Goal: Information Seeking & Learning: Learn about a topic

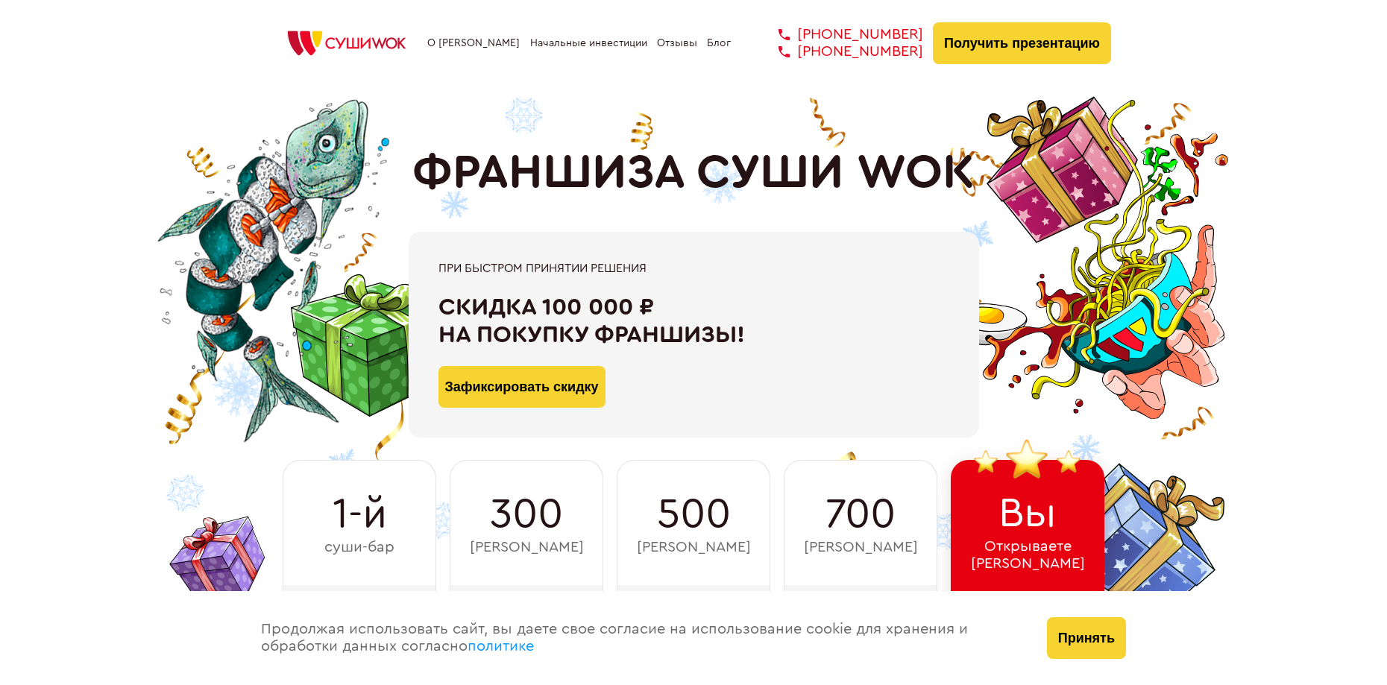
type input "WhatsApp"
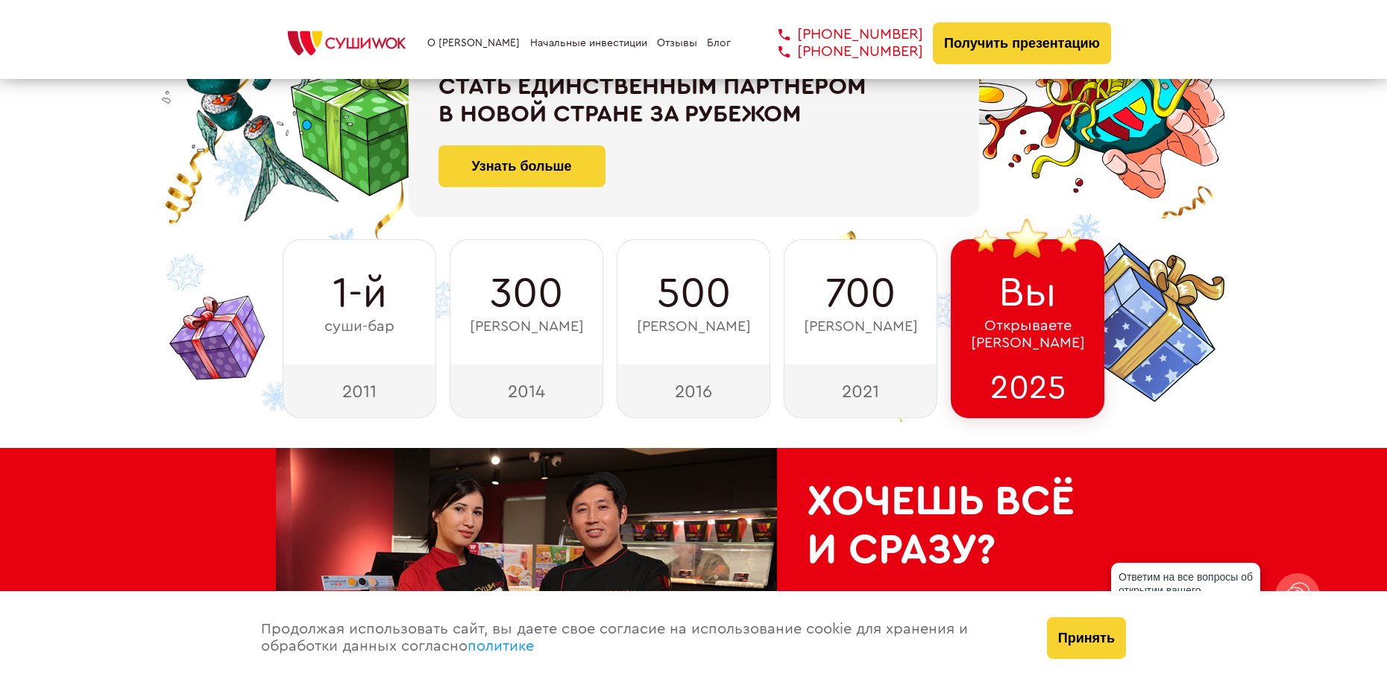
scroll to position [146, 0]
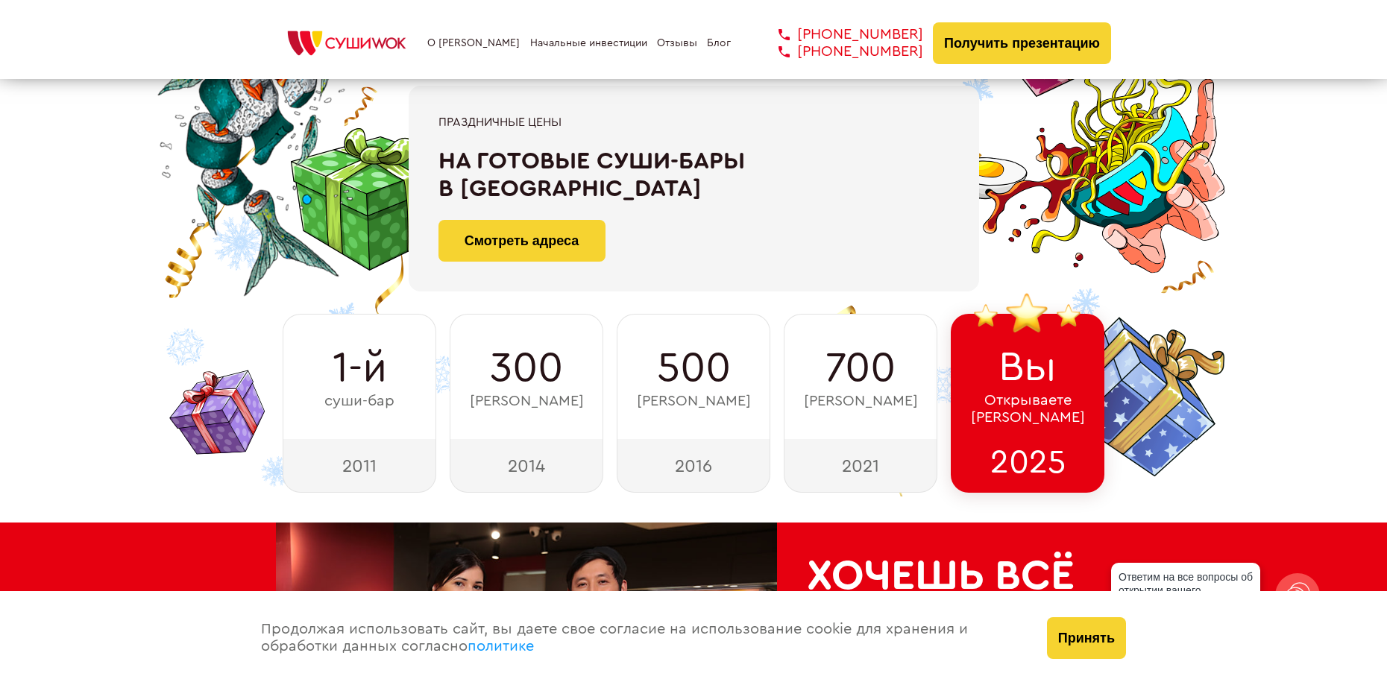
click at [720, 41] on link "Блог" at bounding box center [719, 43] width 24 height 12
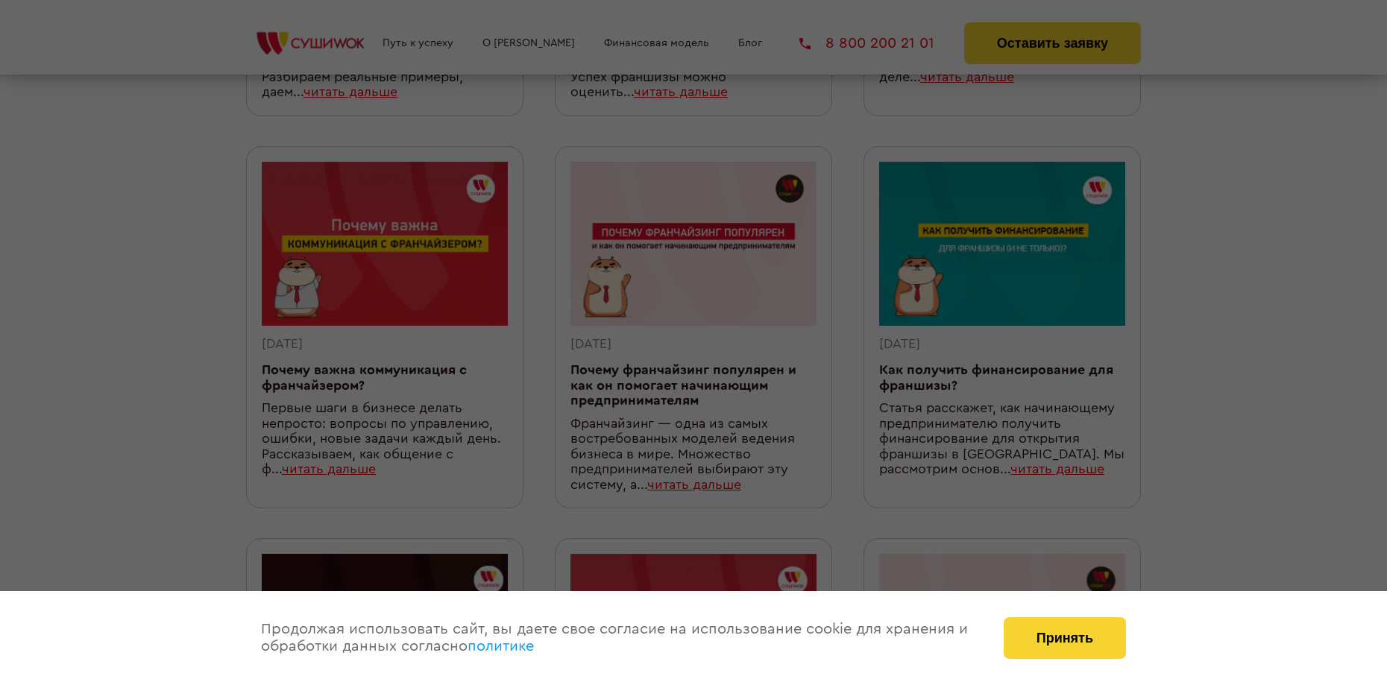
scroll to position [67, 0]
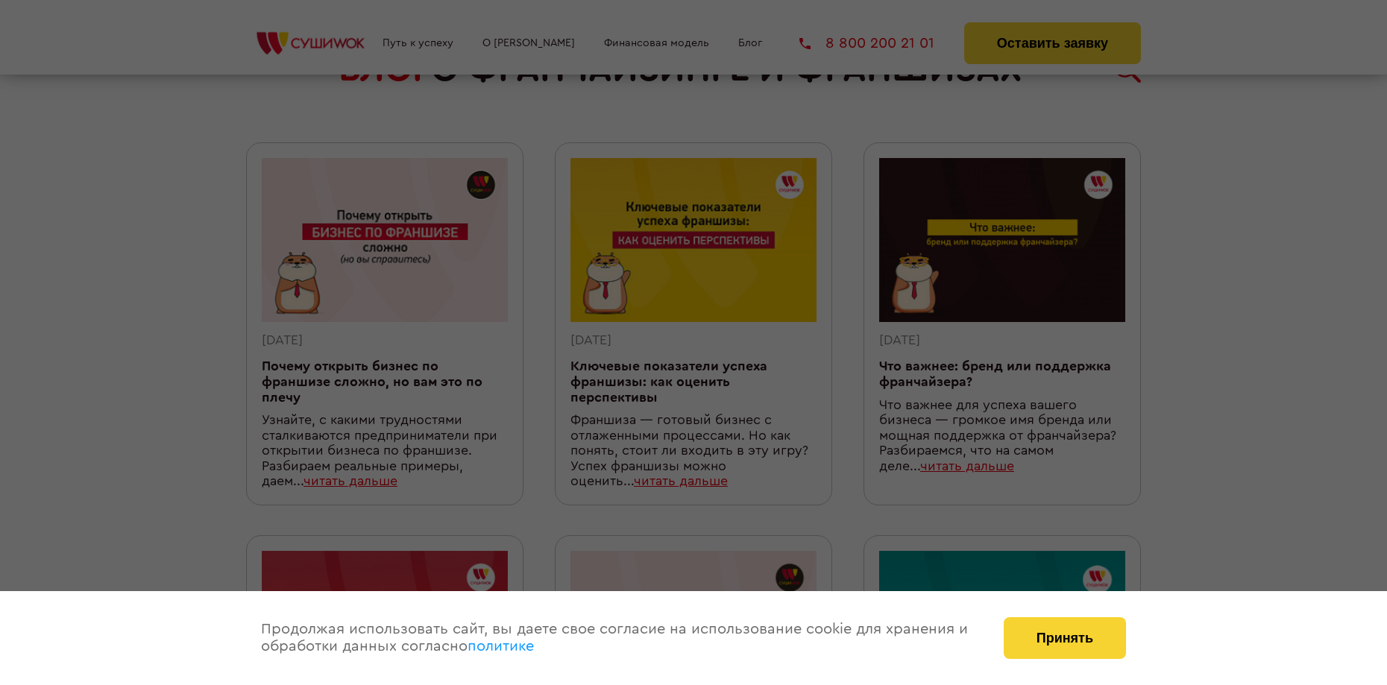
click at [700, 238] on div at bounding box center [693, 342] width 1387 height 685
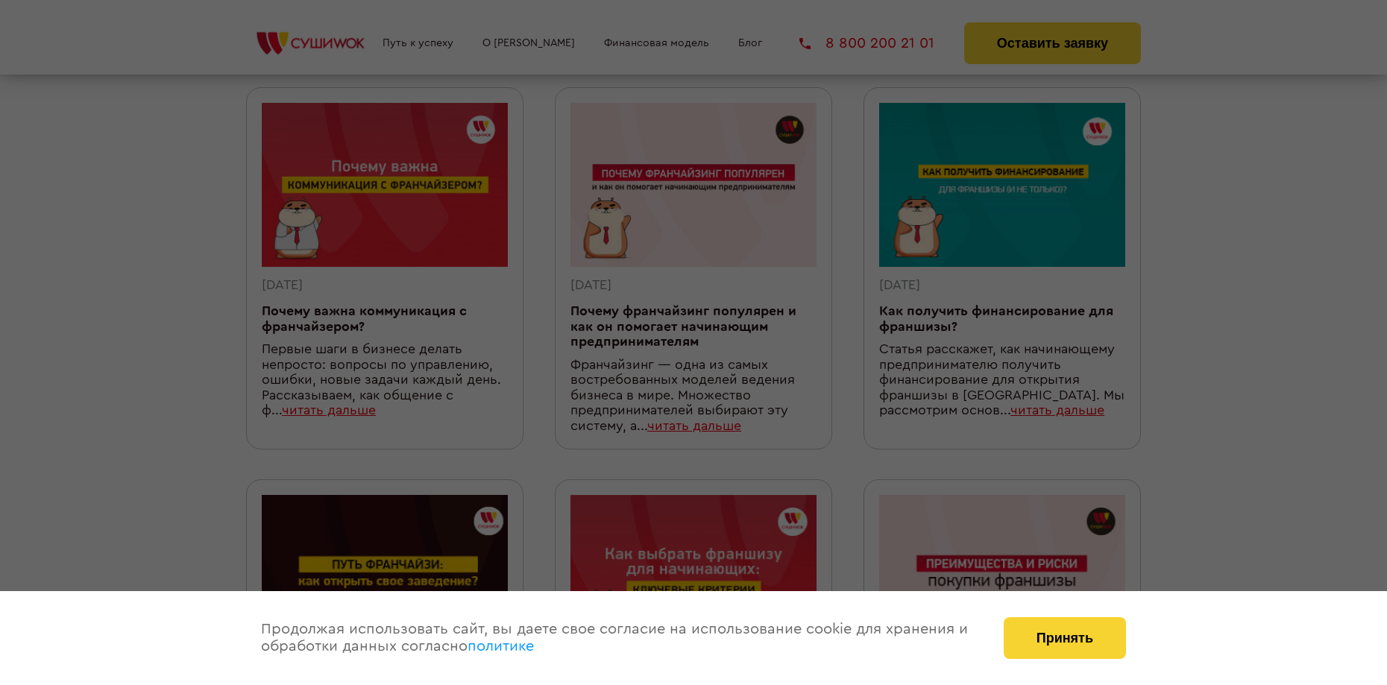
click at [1057, 39] on div at bounding box center [693, 342] width 1387 height 685
